Goal: Information Seeking & Learning: Understand process/instructions

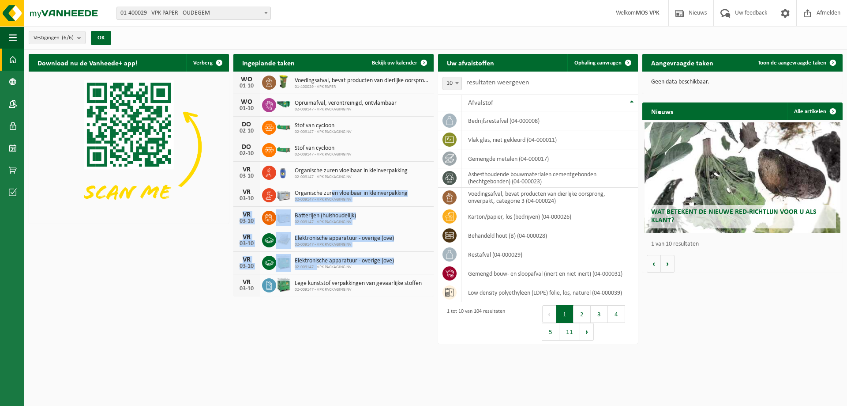
drag, startPoint x: 323, startPoint y: 238, endPoint x: 317, endPoint y: 269, distance: 31.6
click at [317, 269] on div "WO 01-10 Voedingsafval, bevat producten van dierlijke oorsprong, onverpakt, cat…" at bounding box center [333, 183] width 200 height 225
click at [83, 11] on img at bounding box center [53, 13] width 106 height 26
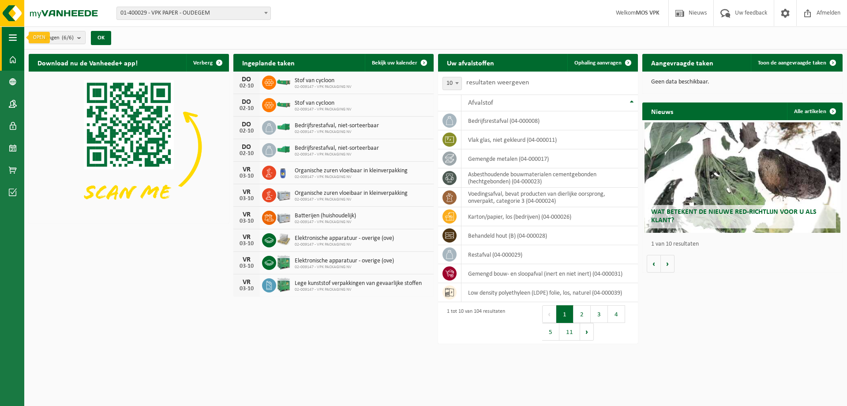
click at [15, 35] on span "button" at bounding box center [13, 37] width 8 height 22
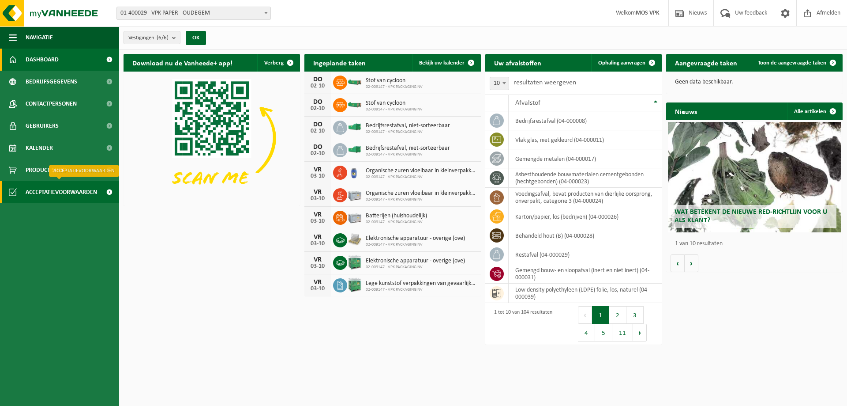
click at [41, 188] on span "Acceptatievoorwaarden" at bounding box center [61, 192] width 71 height 22
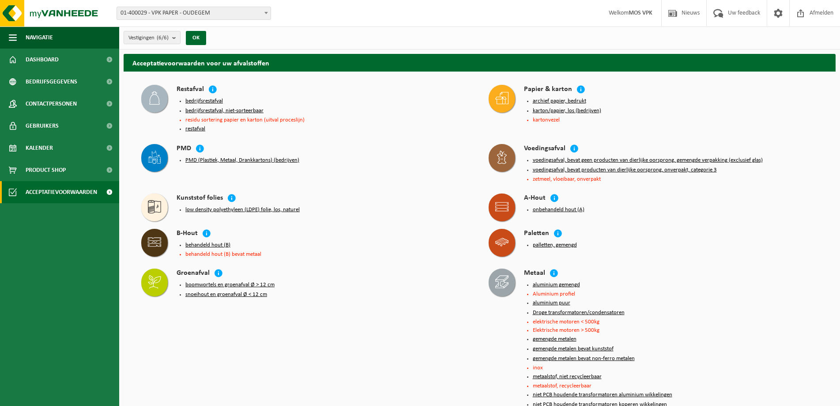
click at [161, 96] on span at bounding box center [154, 99] width 26 height 28
click at [210, 89] on icon at bounding box center [212, 89] width 9 height 9
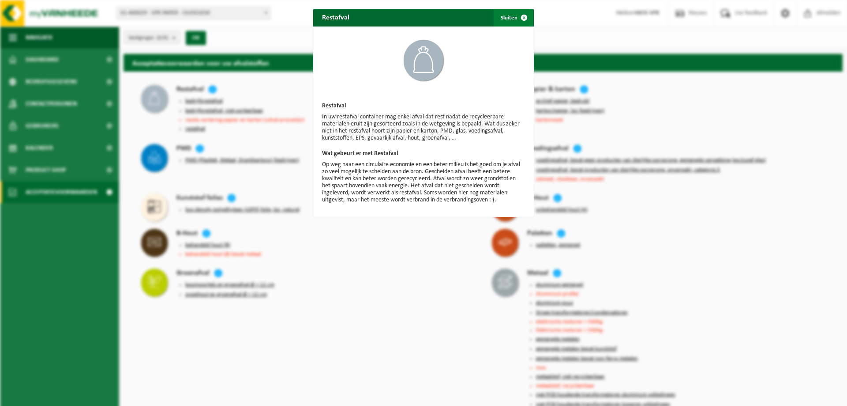
click at [515, 19] on span "button" at bounding box center [524, 18] width 18 height 18
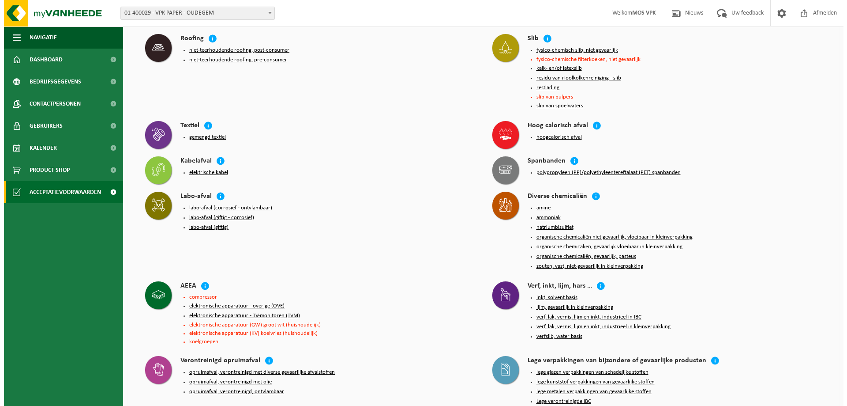
scroll to position [441, 0]
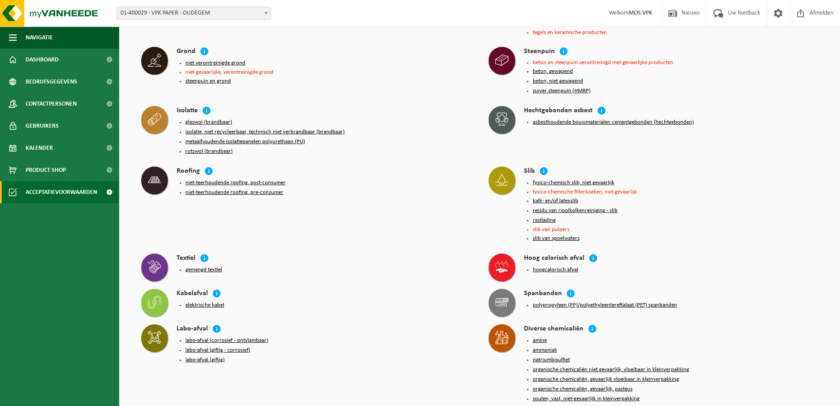
click at [548, 226] on li "slib van pulpers" at bounding box center [676, 229] width 286 height 6
click at [547, 226] on li "slib van pulpers" at bounding box center [676, 229] width 286 height 6
click at [546, 226] on li "slib van pulpers" at bounding box center [676, 229] width 286 height 6
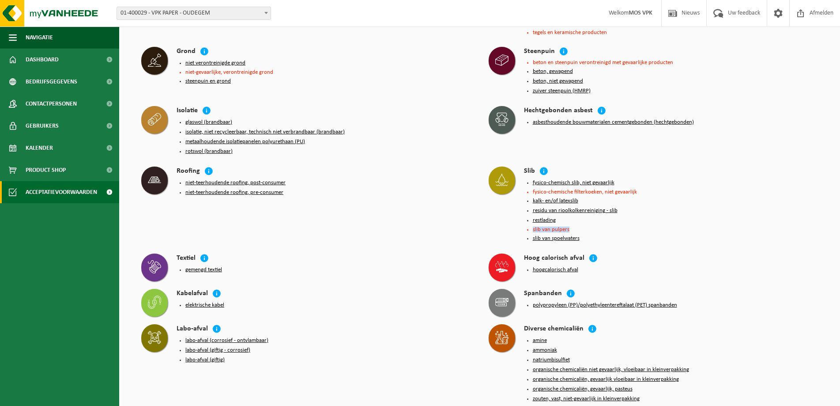
click at [546, 226] on li "slib van pulpers" at bounding box center [676, 229] width 286 height 6
click at [541, 217] on button "restlading" at bounding box center [544, 220] width 23 height 7
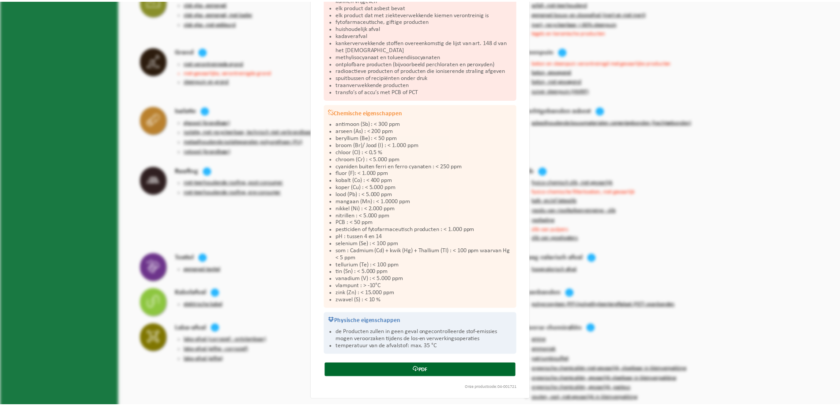
scroll to position [0, 0]
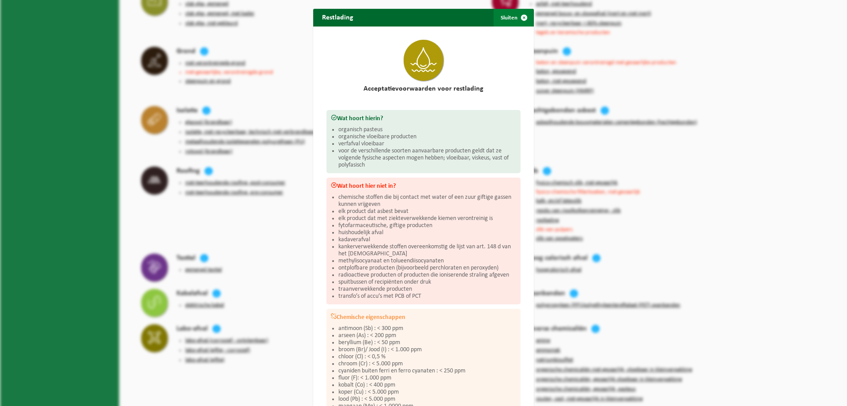
click at [523, 18] on span "button" at bounding box center [524, 18] width 18 height 18
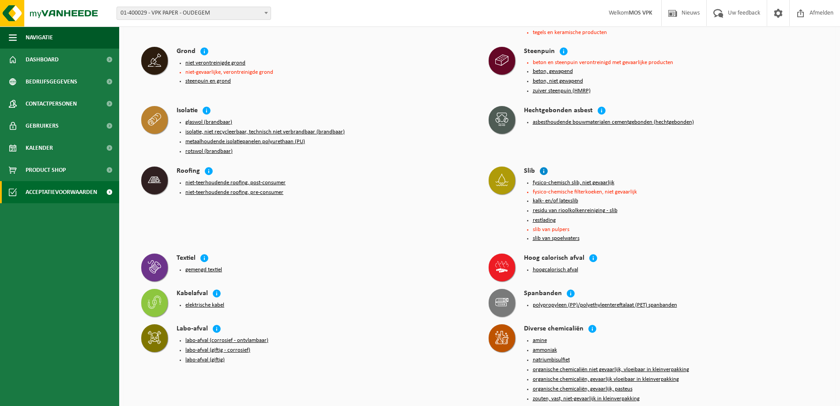
click at [541, 166] on icon at bounding box center [543, 170] width 9 height 9
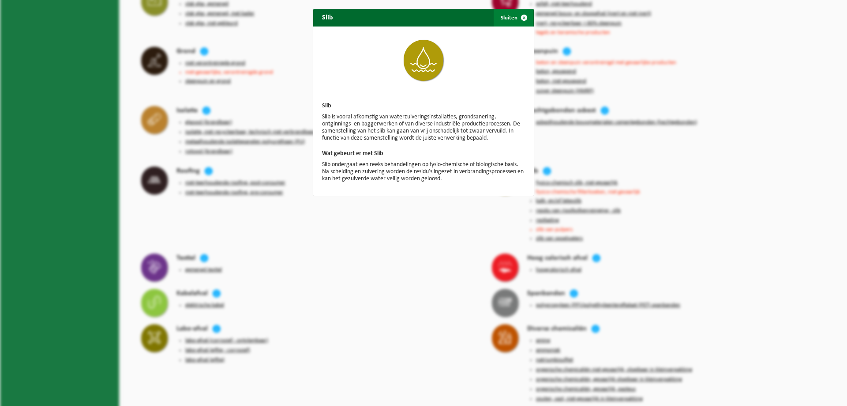
click at [505, 14] on button "Sluiten" at bounding box center [513, 18] width 39 height 18
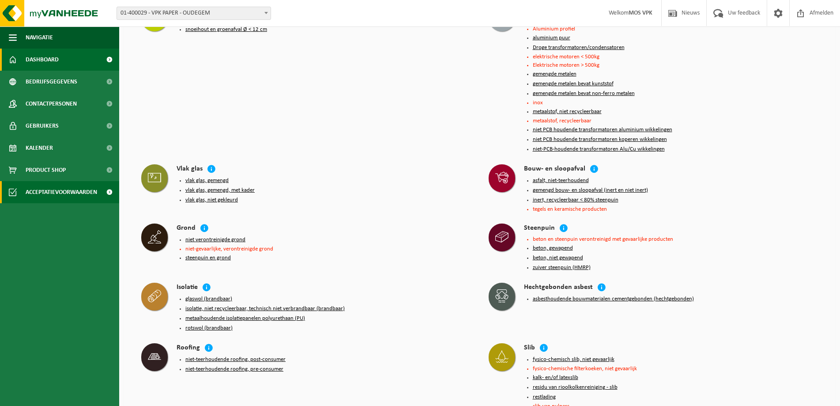
scroll to position [221, 0]
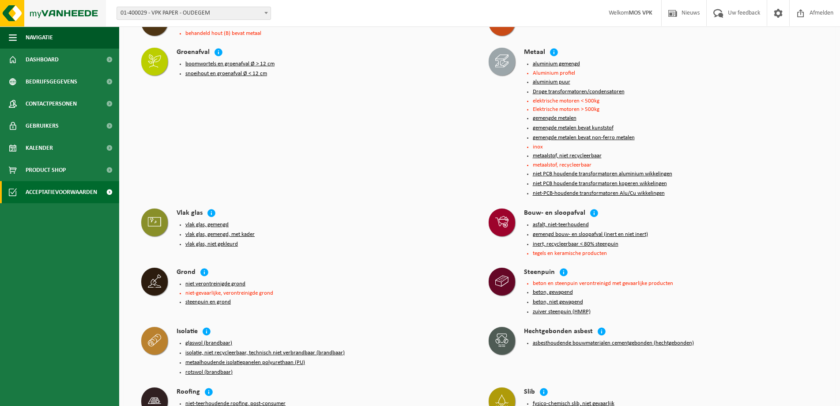
click at [67, 16] on img at bounding box center [53, 13] width 106 height 26
